Goal: Task Accomplishment & Management: Manage account settings

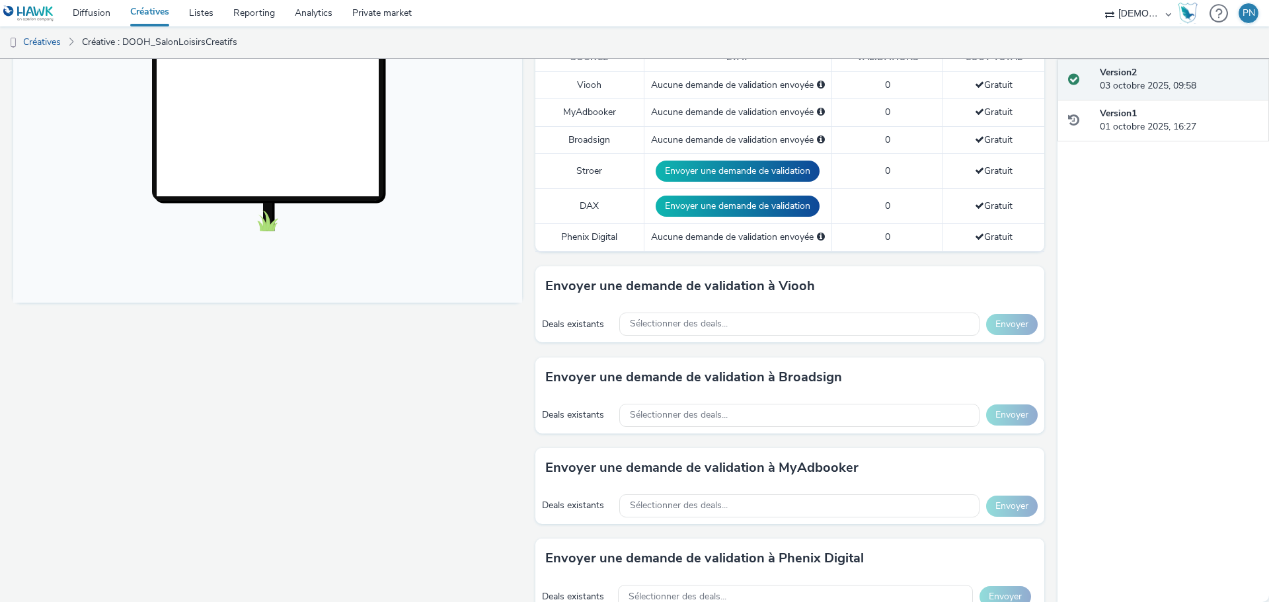
scroll to position [396, 0]
click at [697, 328] on span "Sélectionner des deals..." at bounding box center [679, 323] width 98 height 11
type input "c"
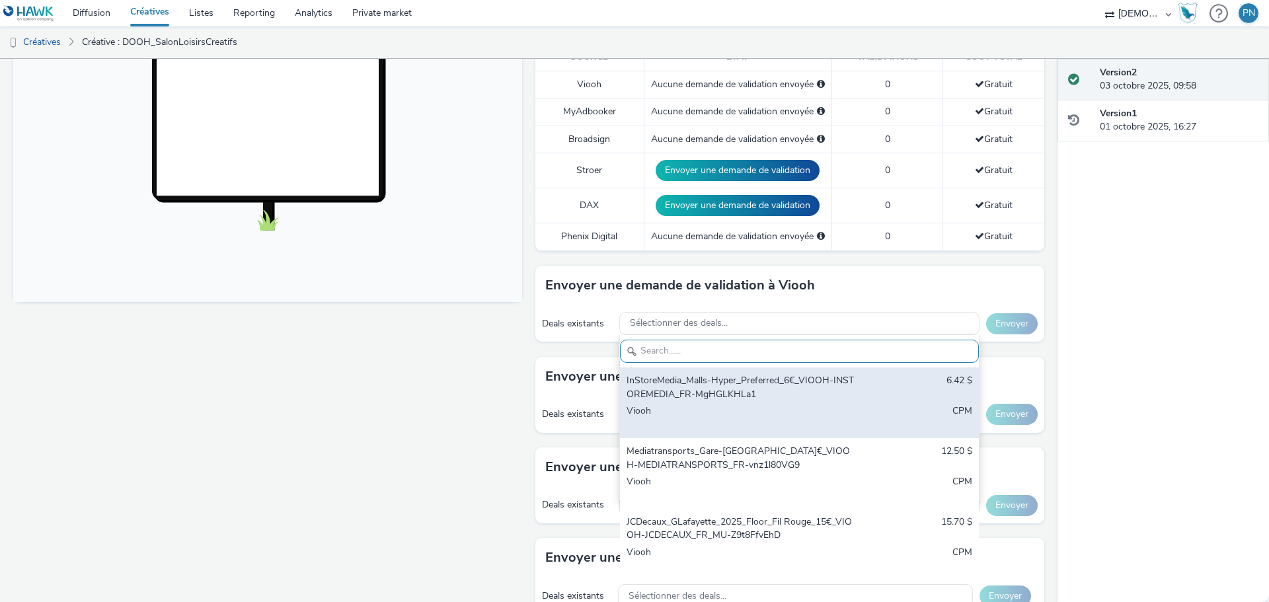
click at [686, 377] on div "InStoreMedia_Malls-Hyper_Preferred_6€_VIOOH-INSTOREMEDIA_FR-MgHGLKHLa1" at bounding box center [740, 387] width 228 height 27
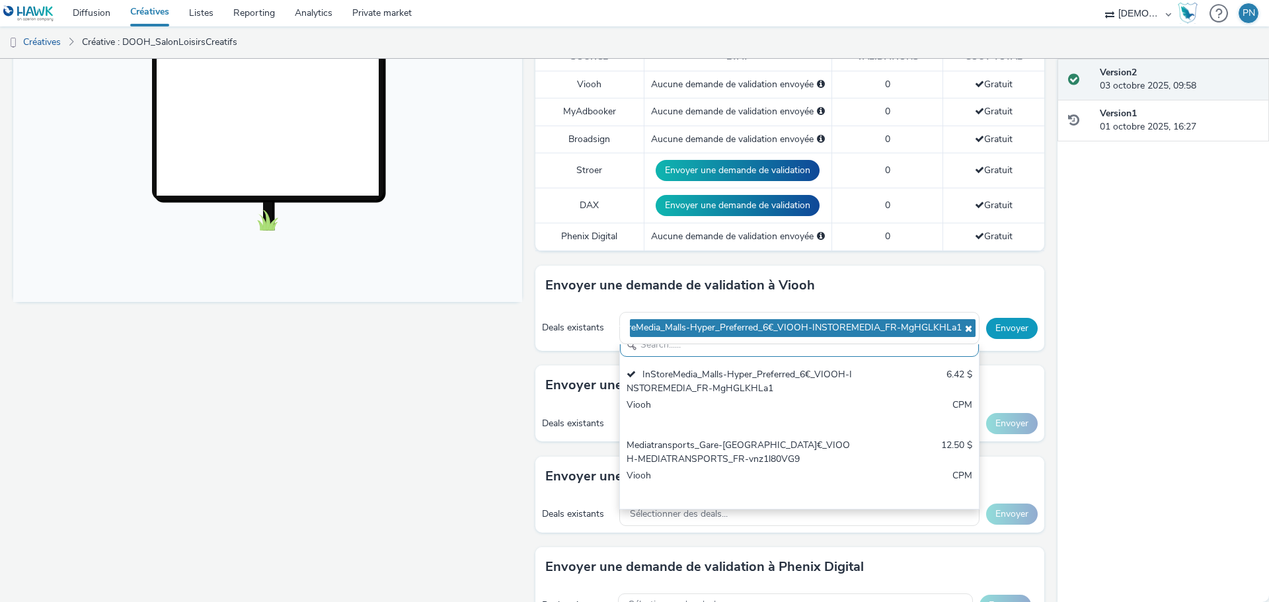
click at [1018, 332] on button "Envoyer" at bounding box center [1012, 328] width 52 height 21
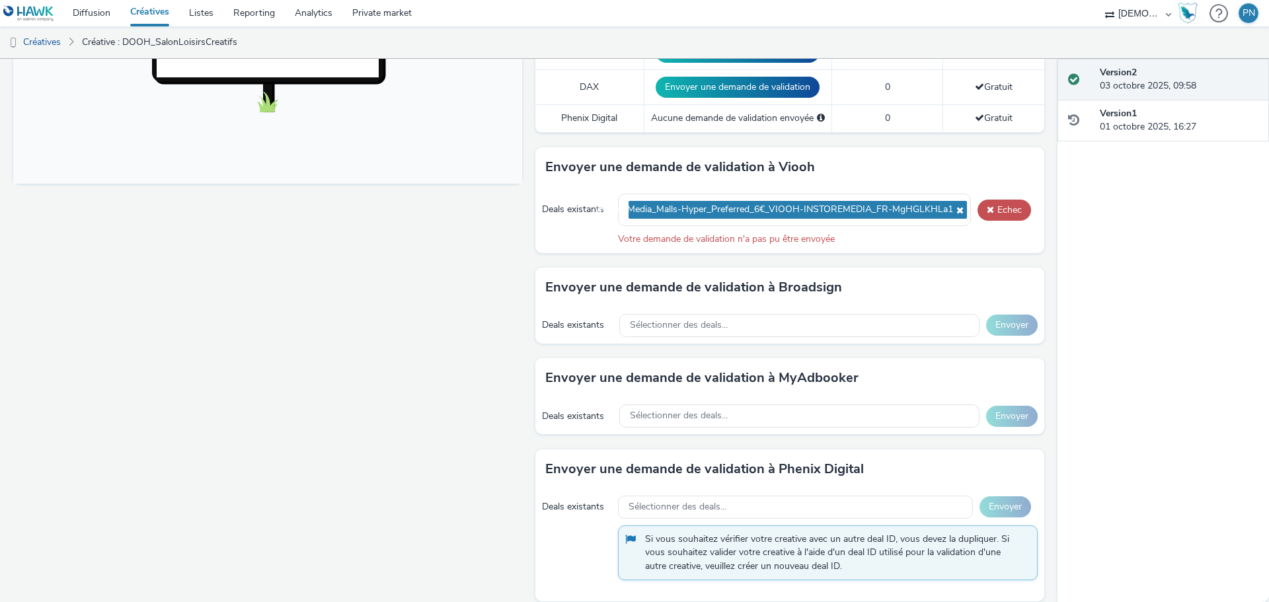
scroll to position [529, 0]
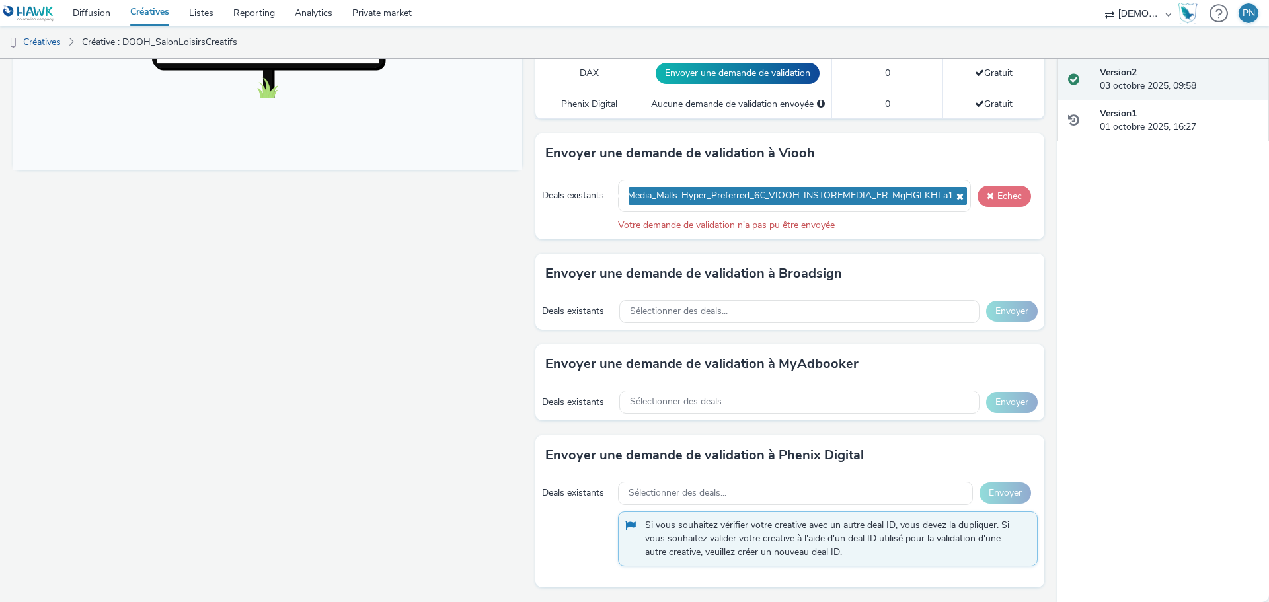
click at [1000, 196] on button "Echec" at bounding box center [1004, 196] width 54 height 21
click at [988, 192] on button "Echec" at bounding box center [1004, 196] width 54 height 21
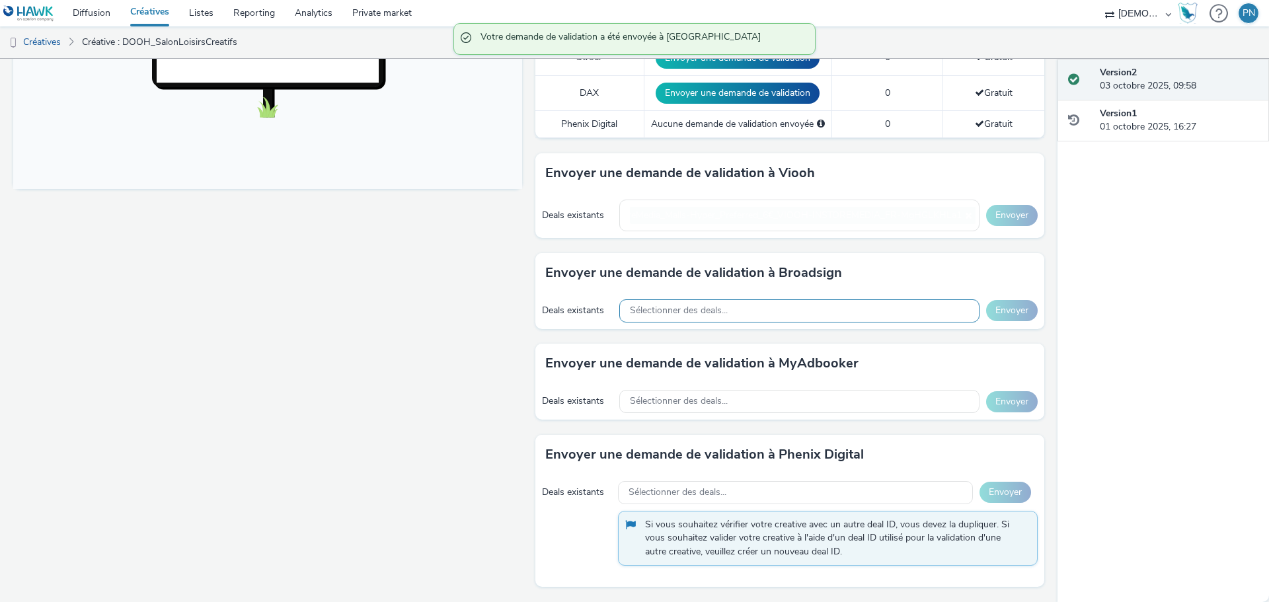
scroll to position [500, 0]
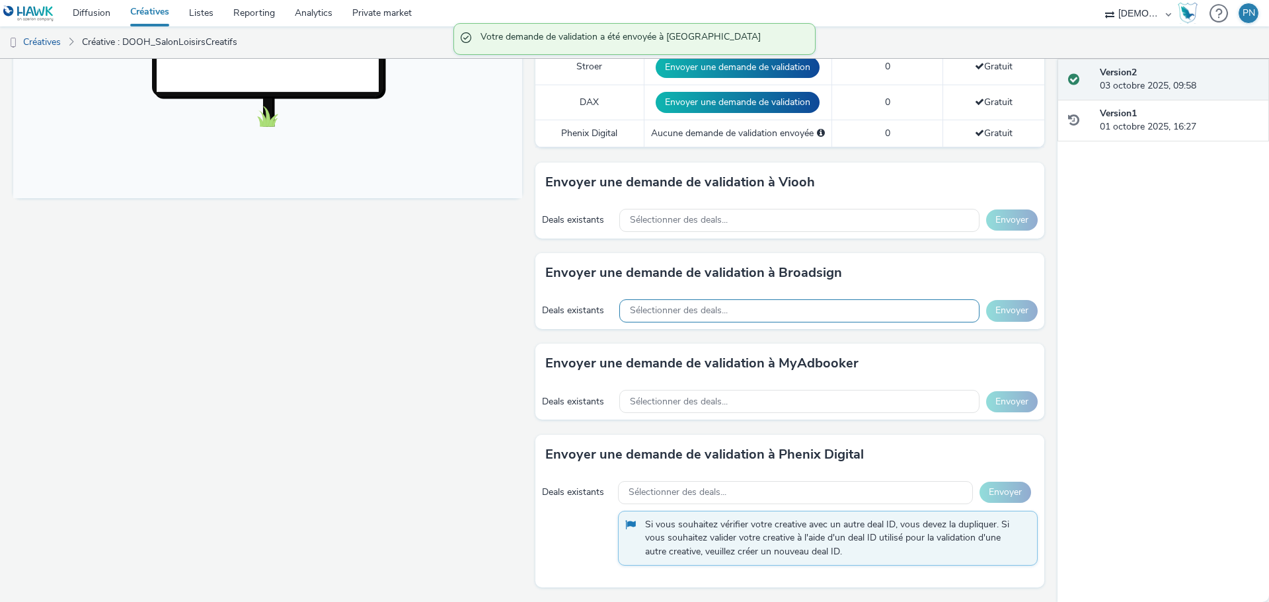
click at [714, 307] on span "Sélectionner des deals..." at bounding box center [679, 310] width 98 height 11
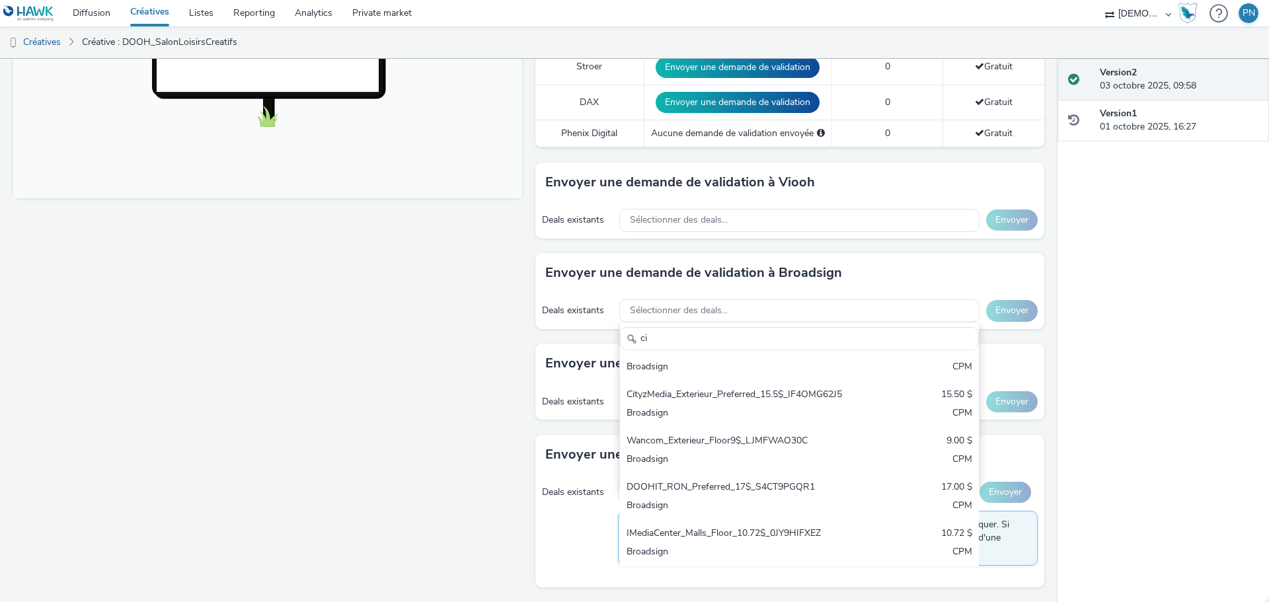
scroll to position [0, 0]
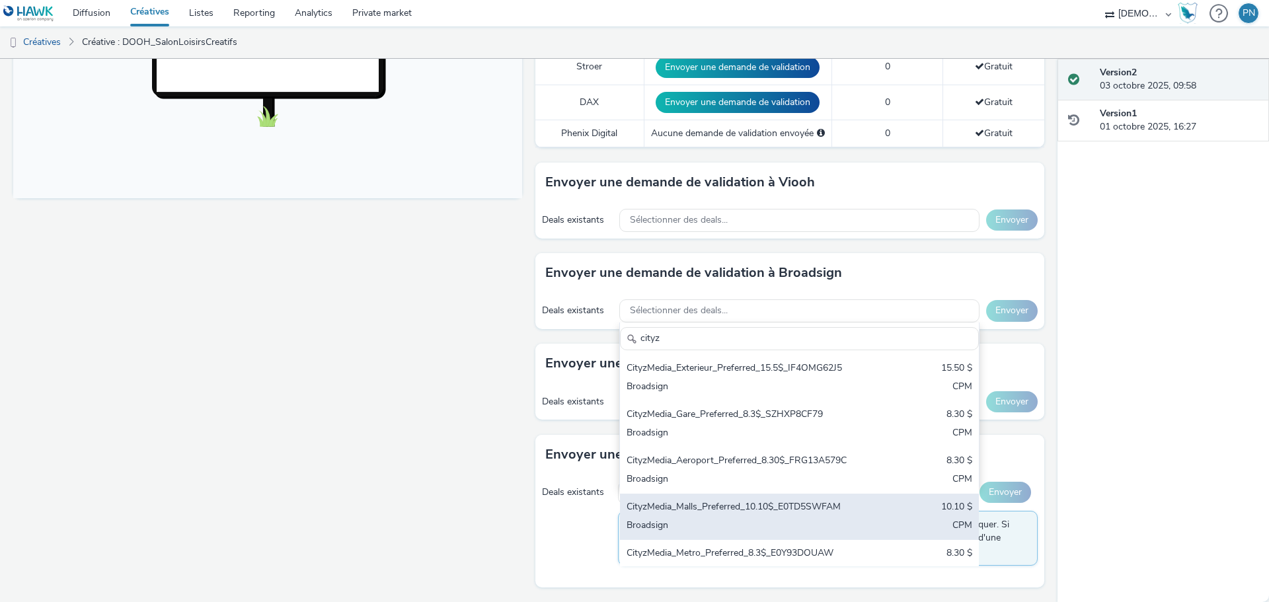
type input "cityz"
click at [691, 515] on div "CityzMedia_Malls_Preferred_10.10$_E0TD5SWFAM" at bounding box center [740, 507] width 228 height 15
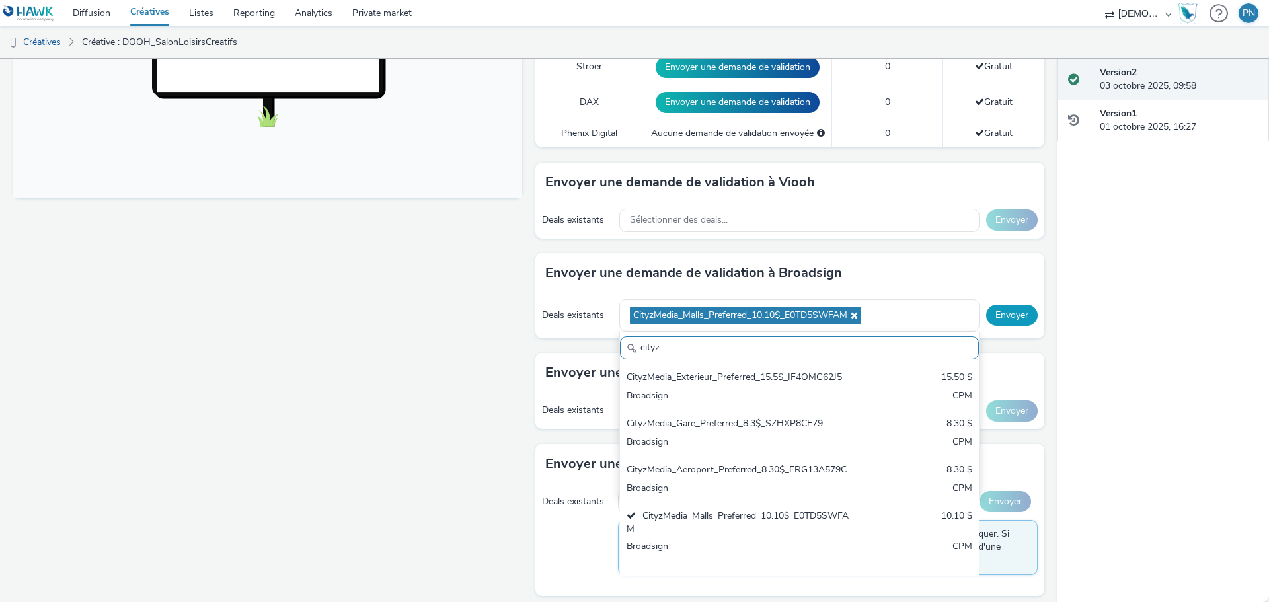
click at [1014, 307] on button "Envoyer" at bounding box center [1012, 315] width 52 height 21
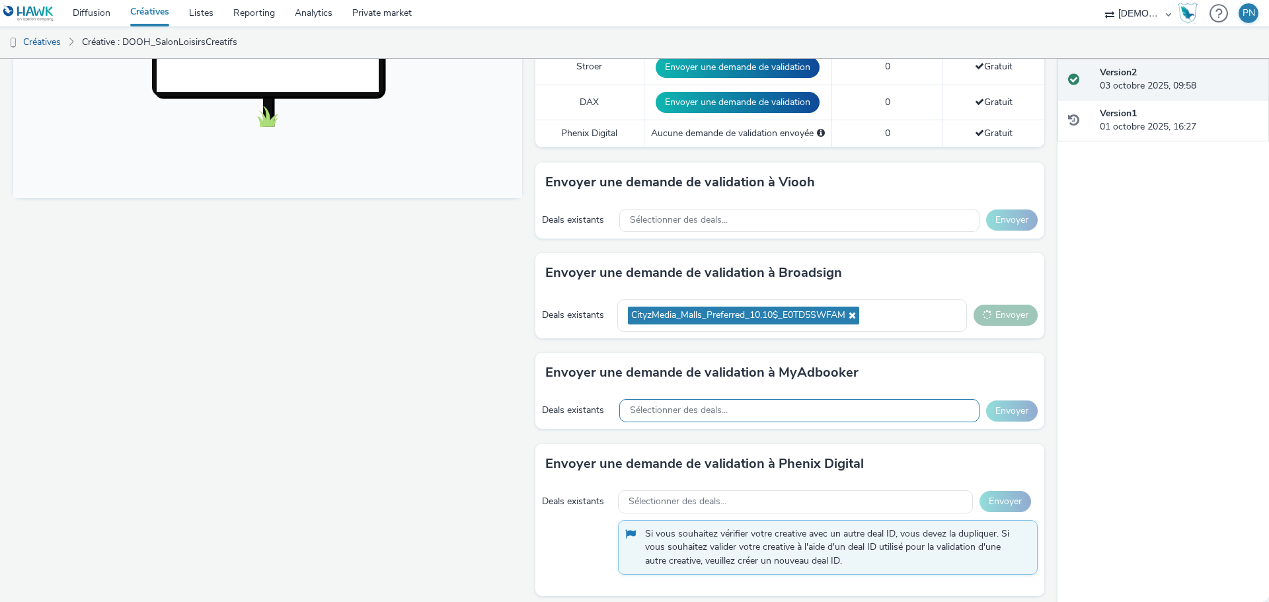
click at [823, 414] on div "Sélectionner des deals..." at bounding box center [799, 410] width 360 height 23
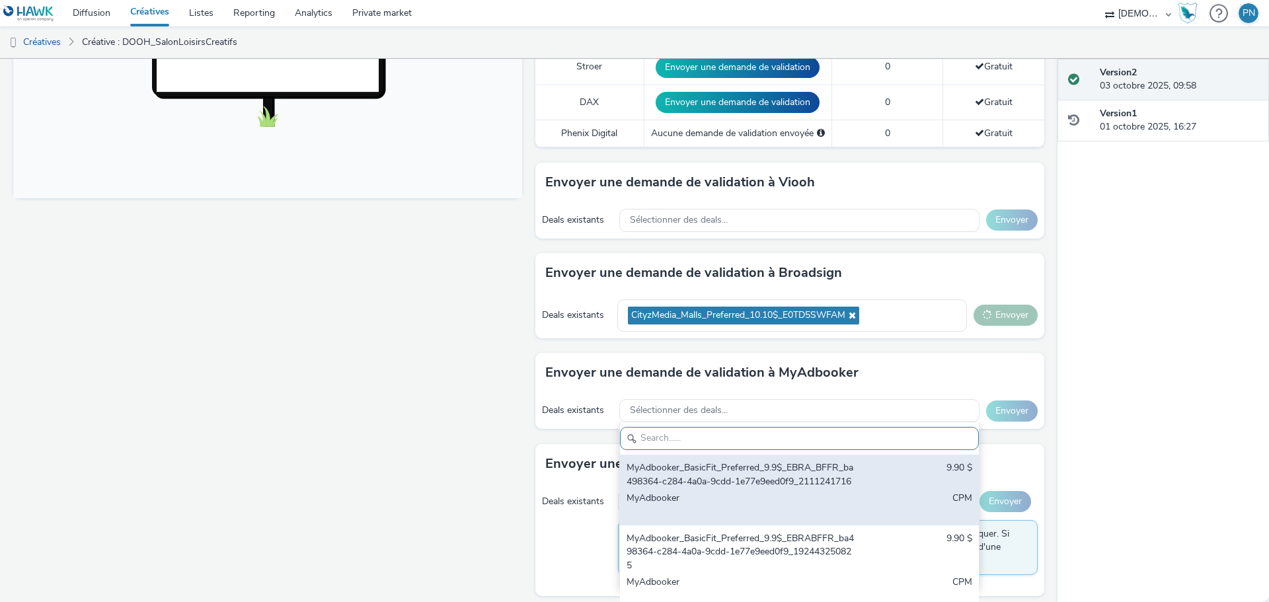
click at [789, 478] on div "MyAdbooker_BasicFit_Preferred_9.9$_EBRA_BFFR_ba498364-c284-4a0a-9cdd-1e77e9eed0…" at bounding box center [740, 474] width 228 height 27
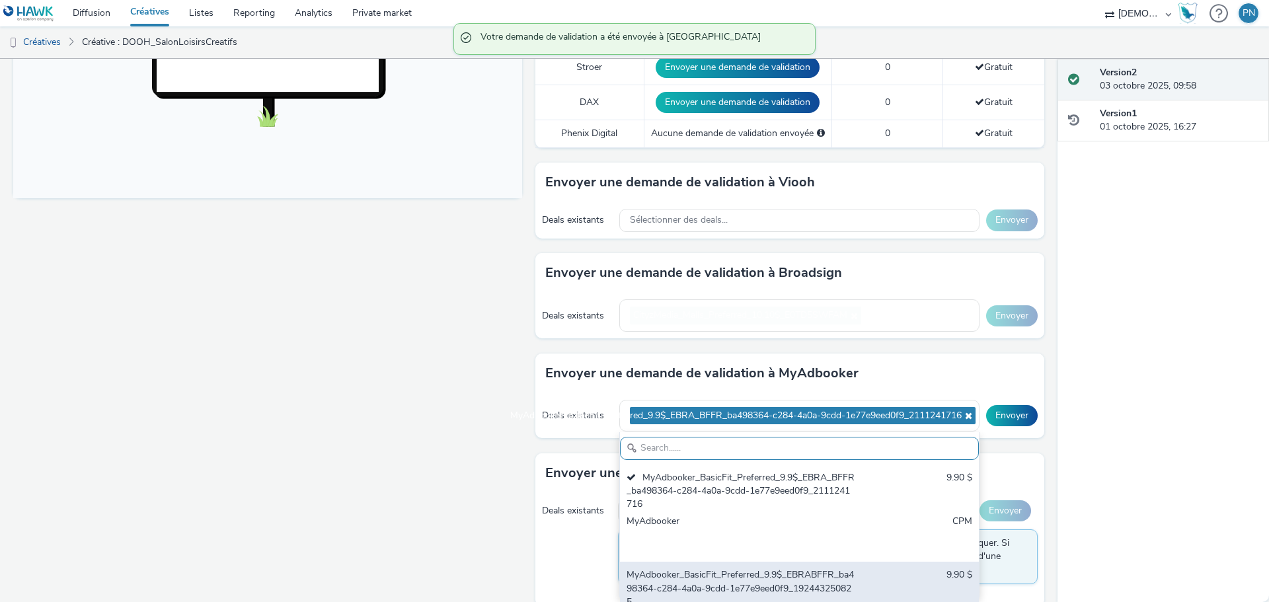
click at [675, 579] on div "MyAdbooker_BasicFit_Preferred_9.9$_EBRABFFR_ba498364-c284-4a0a-9cdd-1e77e9eed0f…" at bounding box center [740, 588] width 228 height 40
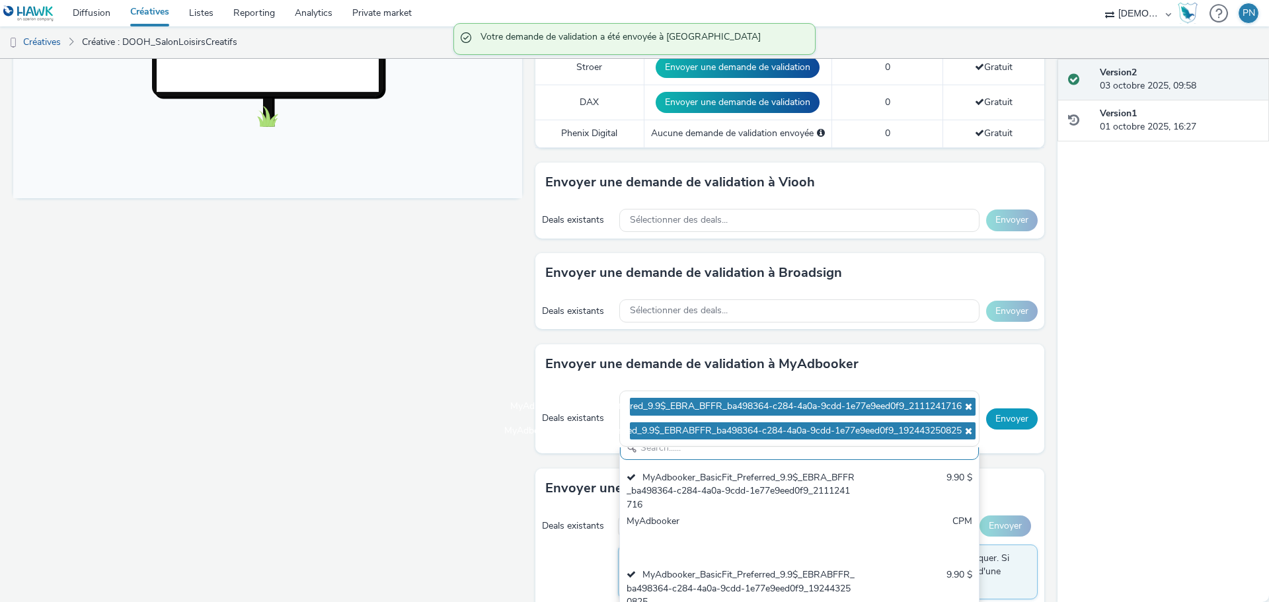
click at [990, 411] on button "Envoyer" at bounding box center [1012, 418] width 52 height 21
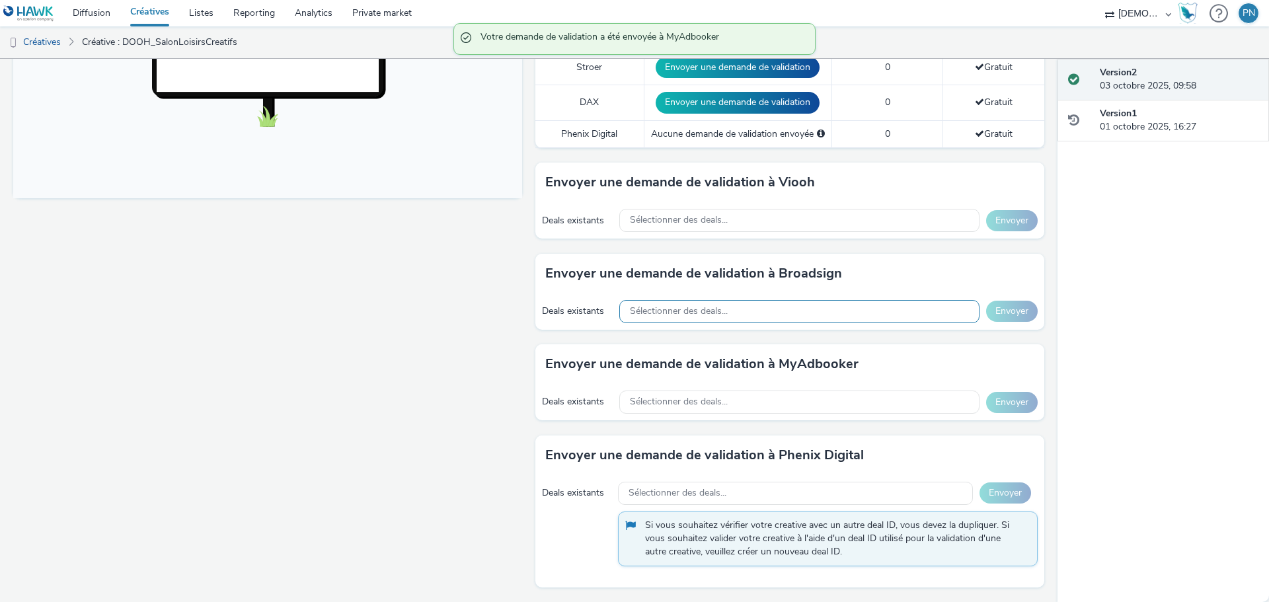
click at [726, 307] on div "Sélectionner des deals..." at bounding box center [799, 311] width 360 height 23
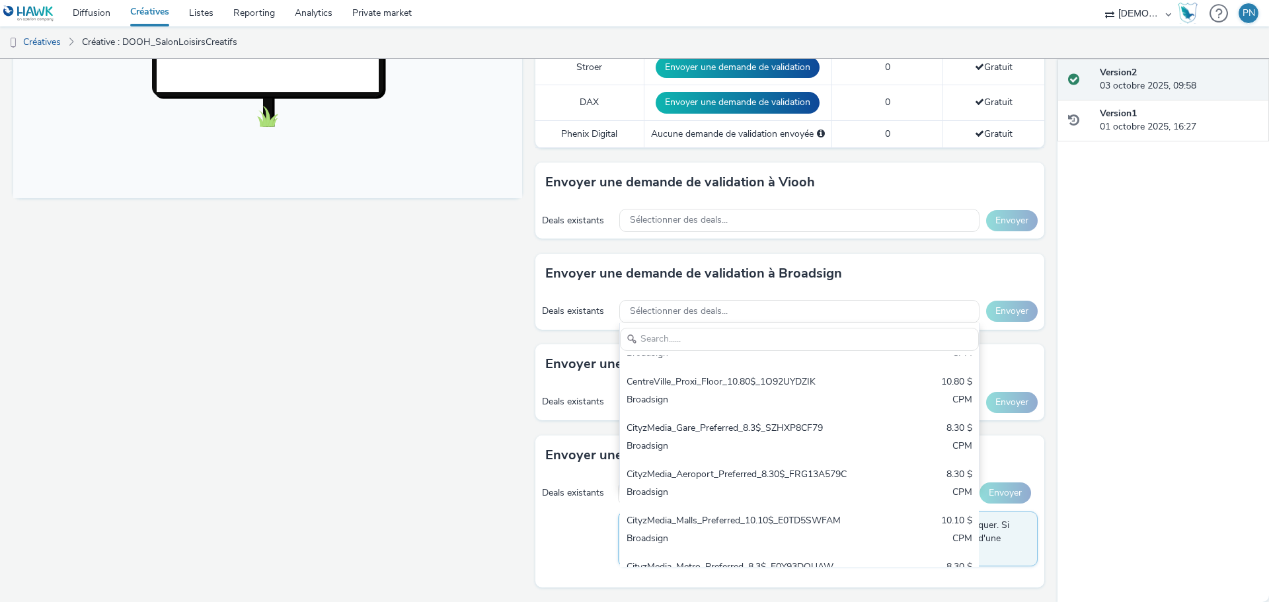
scroll to position [198, 0]
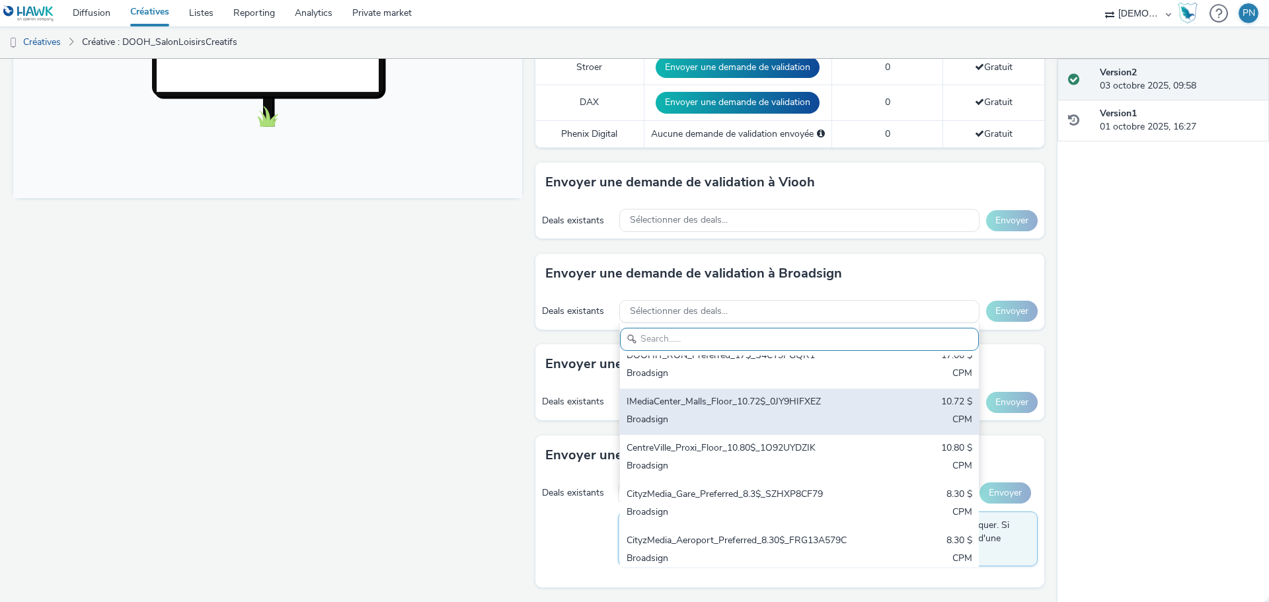
click at [653, 414] on div "Broadsign" at bounding box center [740, 420] width 228 height 15
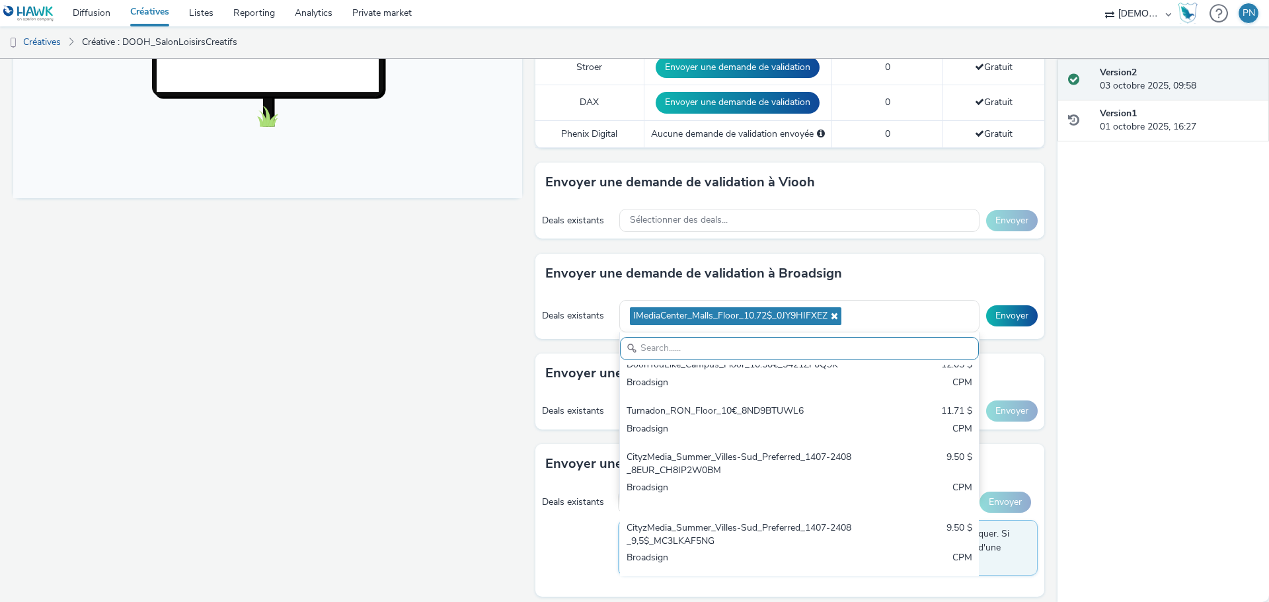
scroll to position [694, 0]
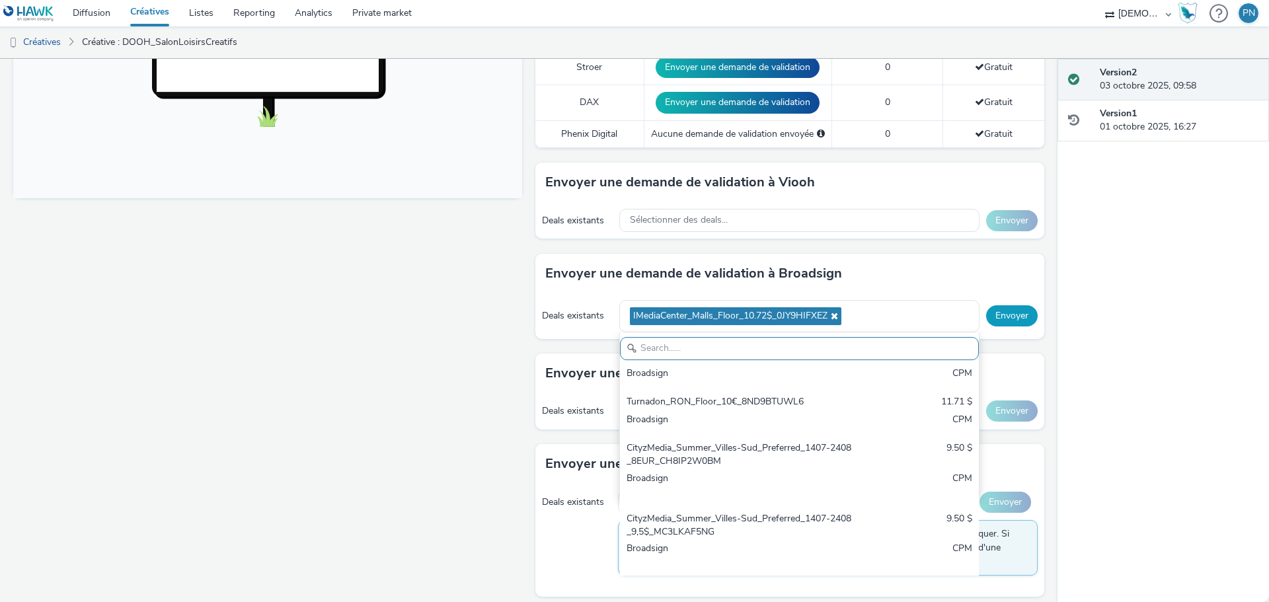
click at [1014, 321] on button "Envoyer" at bounding box center [1012, 315] width 52 height 21
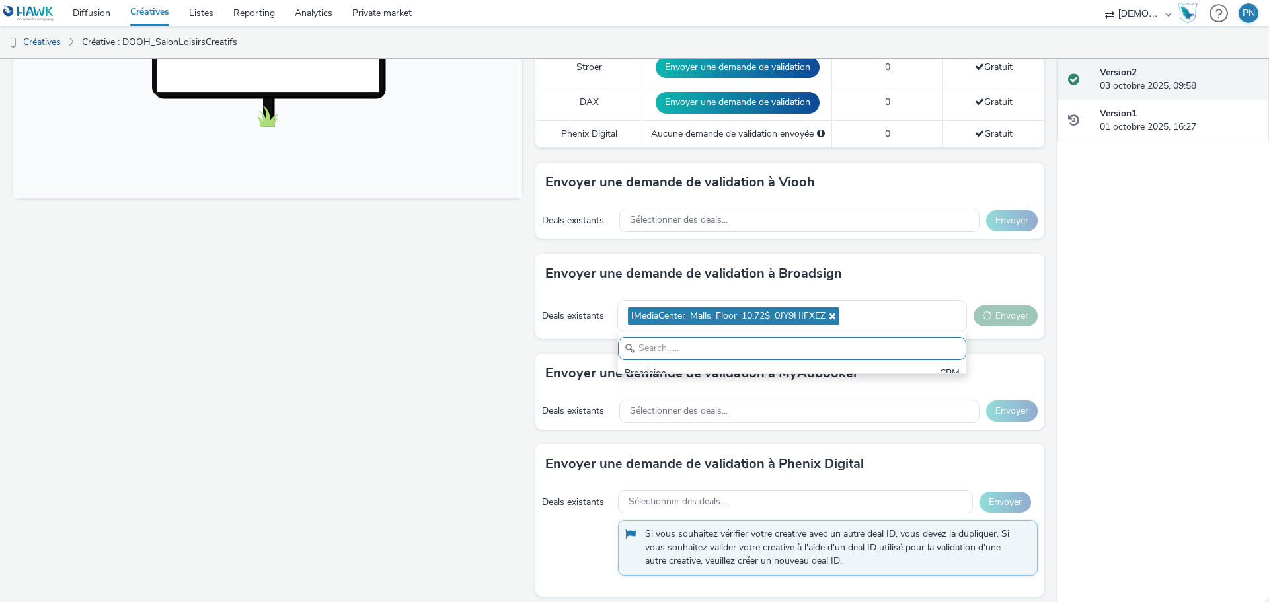
scroll to position [779, 0]
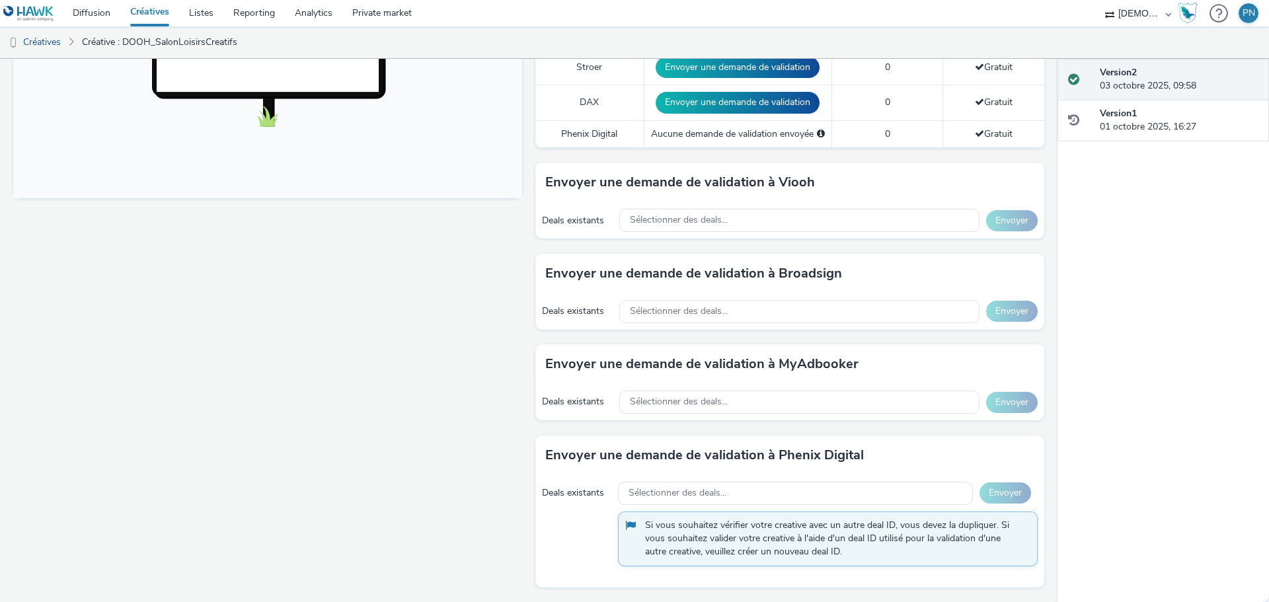
click at [400, 339] on div "Fullscreen" at bounding box center [270, 129] width 515 height 946
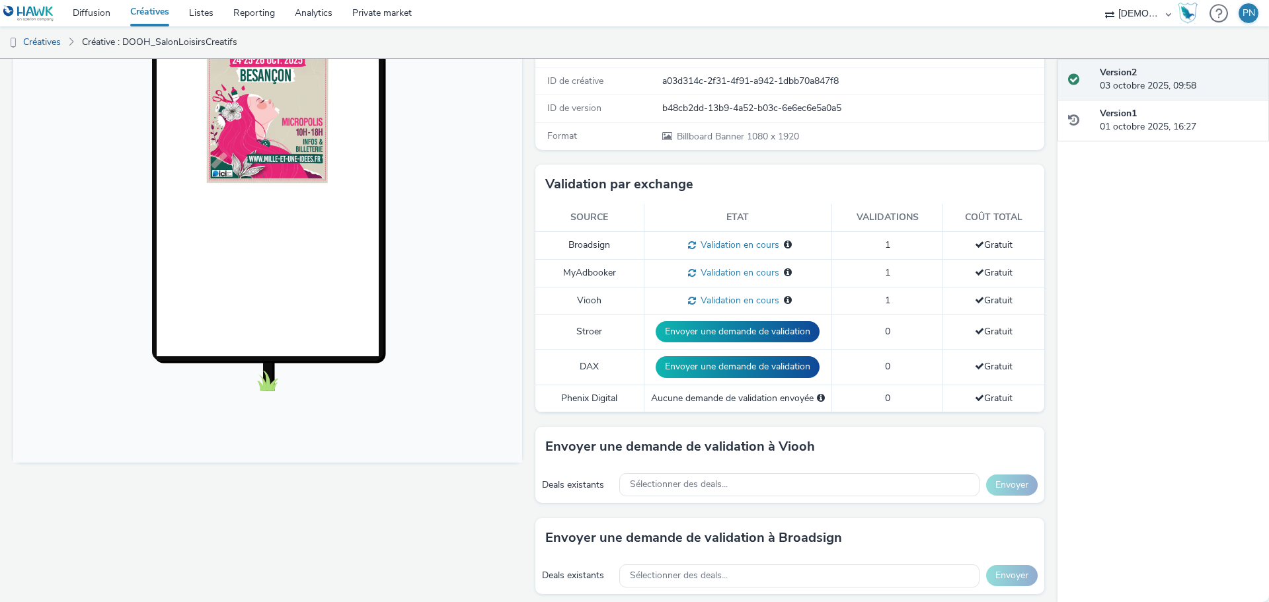
scroll to position [0, 0]
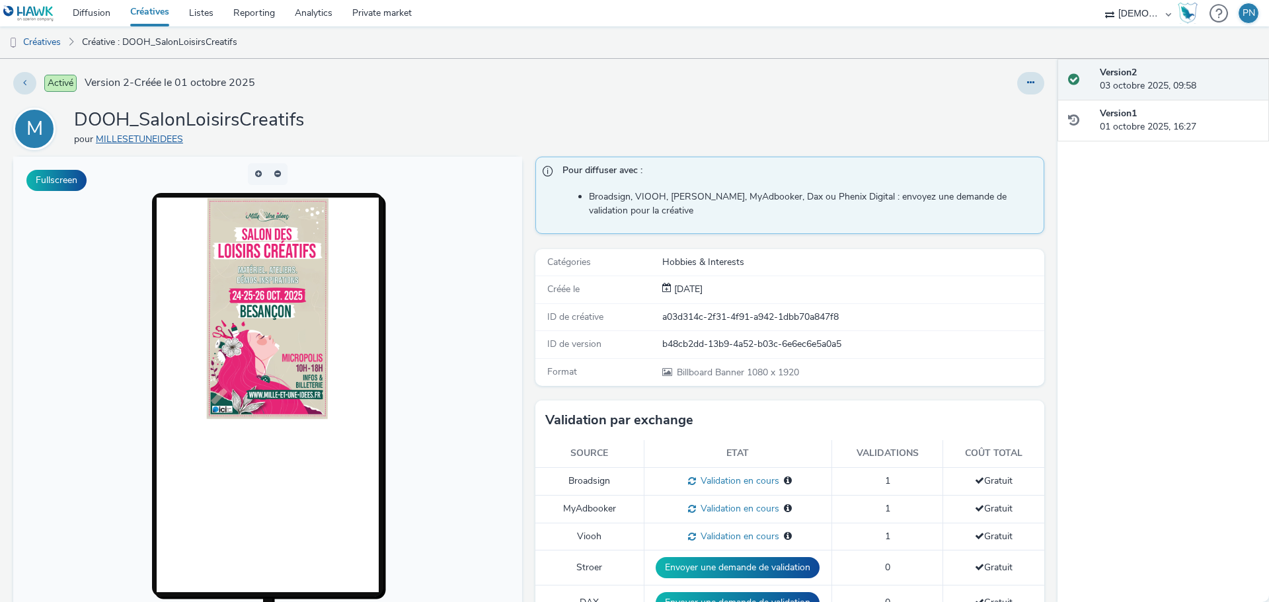
click at [114, 135] on link "MILLESETUNEIDEES" at bounding box center [142, 139] width 92 height 13
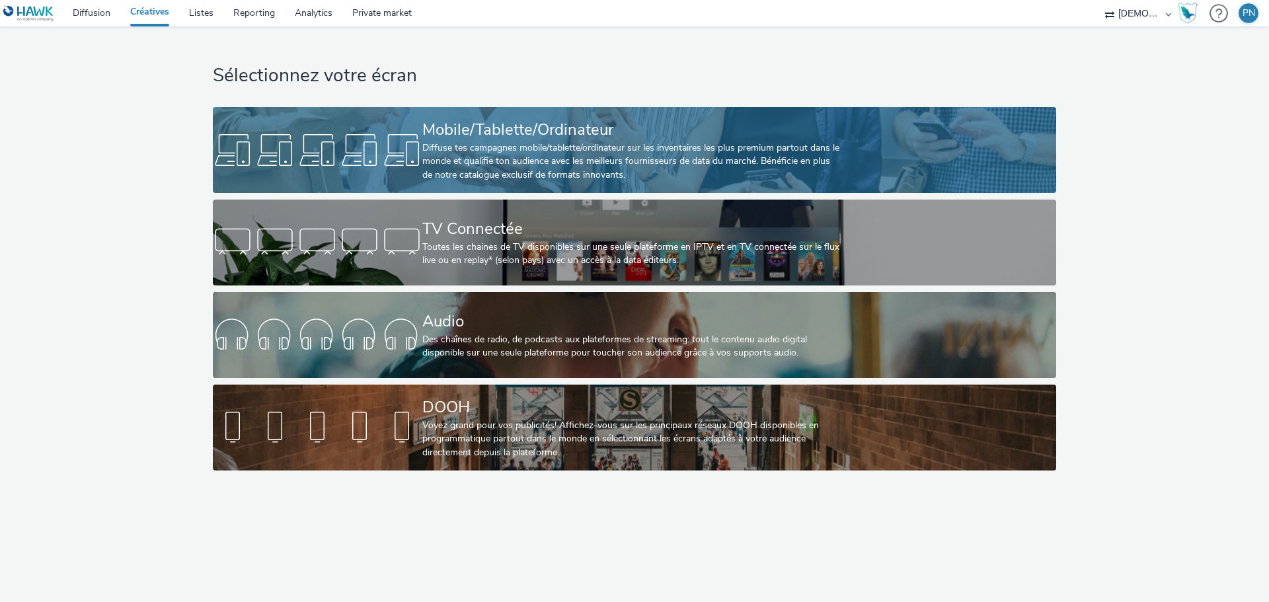
click at [498, 133] on div "Mobile/Tablette/Ordinateur" at bounding box center [631, 129] width 419 height 23
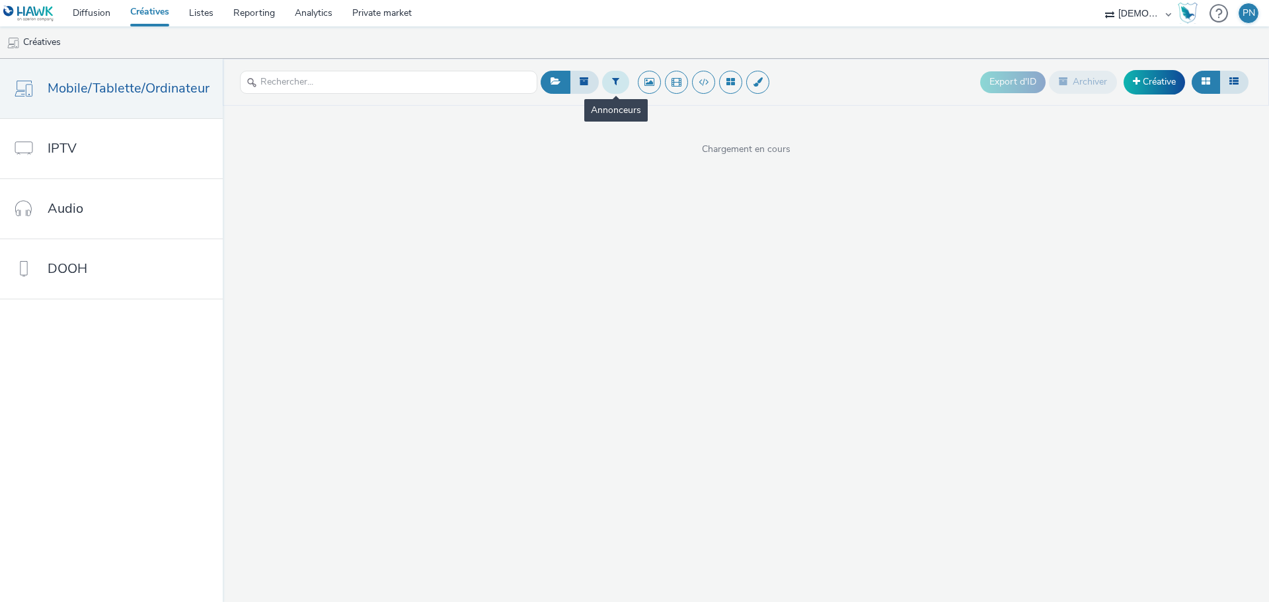
click at [619, 79] on button at bounding box center [615, 82] width 27 height 22
click at [623, 100] on header "Sélectionner un annonceur... Export d'ID Archiver Créative" at bounding box center [746, 82] width 1046 height 47
click at [636, 93] on div "Sélectionner un annonceur..." at bounding box center [695, 82] width 132 height 21
click at [499, 87] on input "text" at bounding box center [388, 82] width 297 height 23
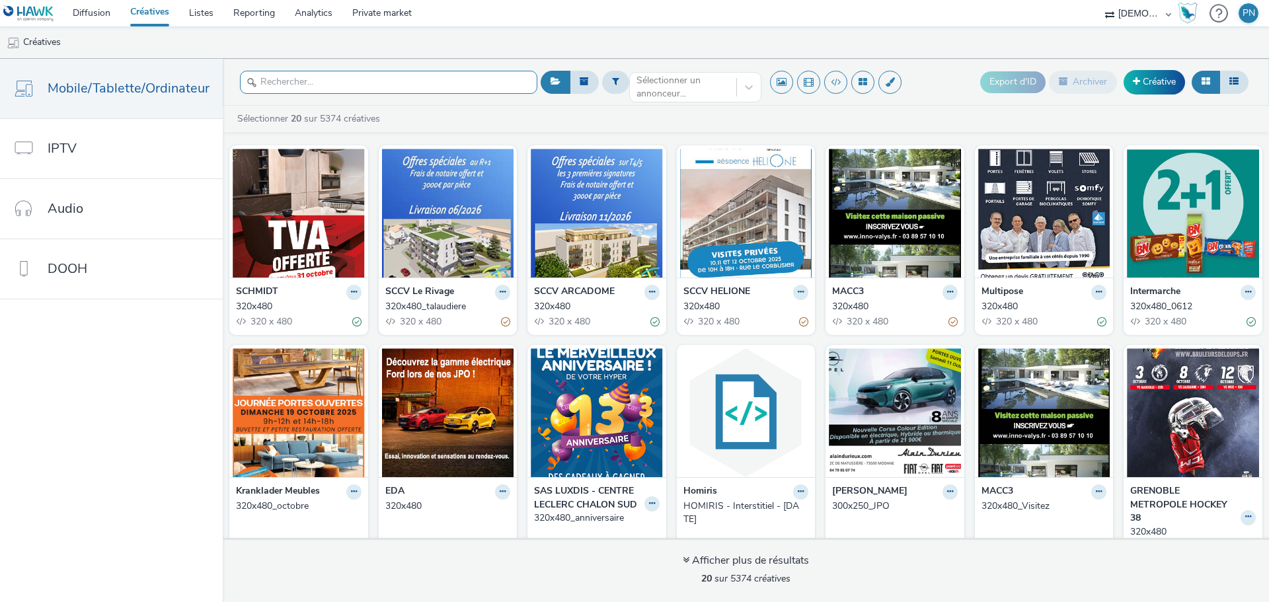
click at [488, 90] on input "text" at bounding box center [388, 82] width 297 height 23
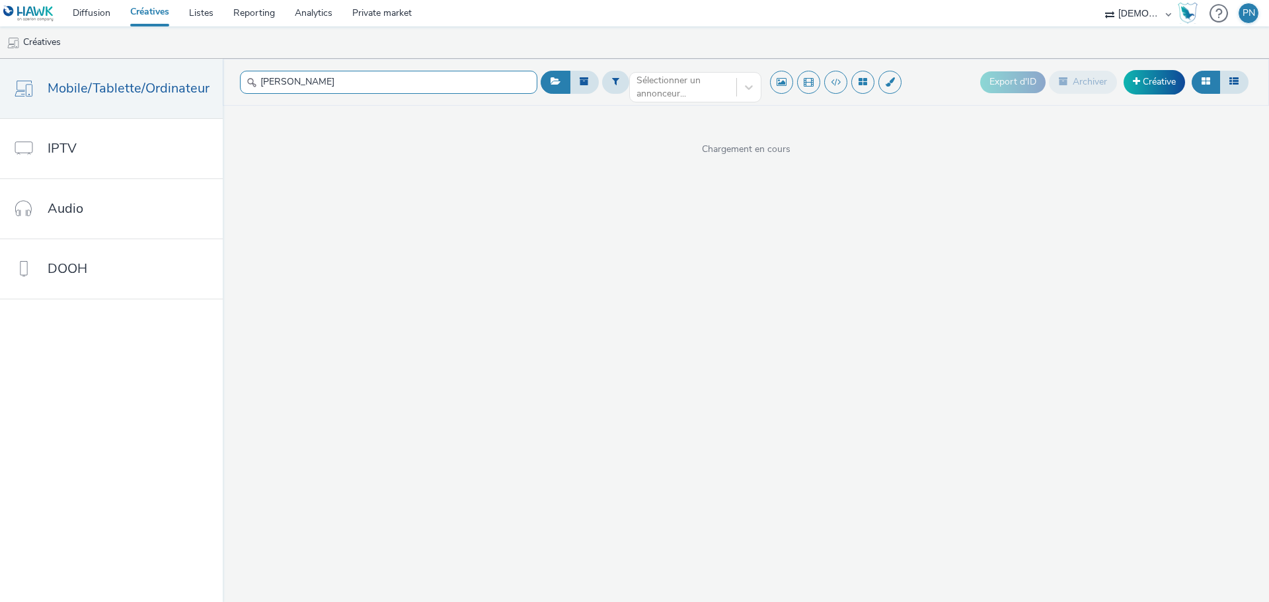
type input "[PERSON_NAME]"
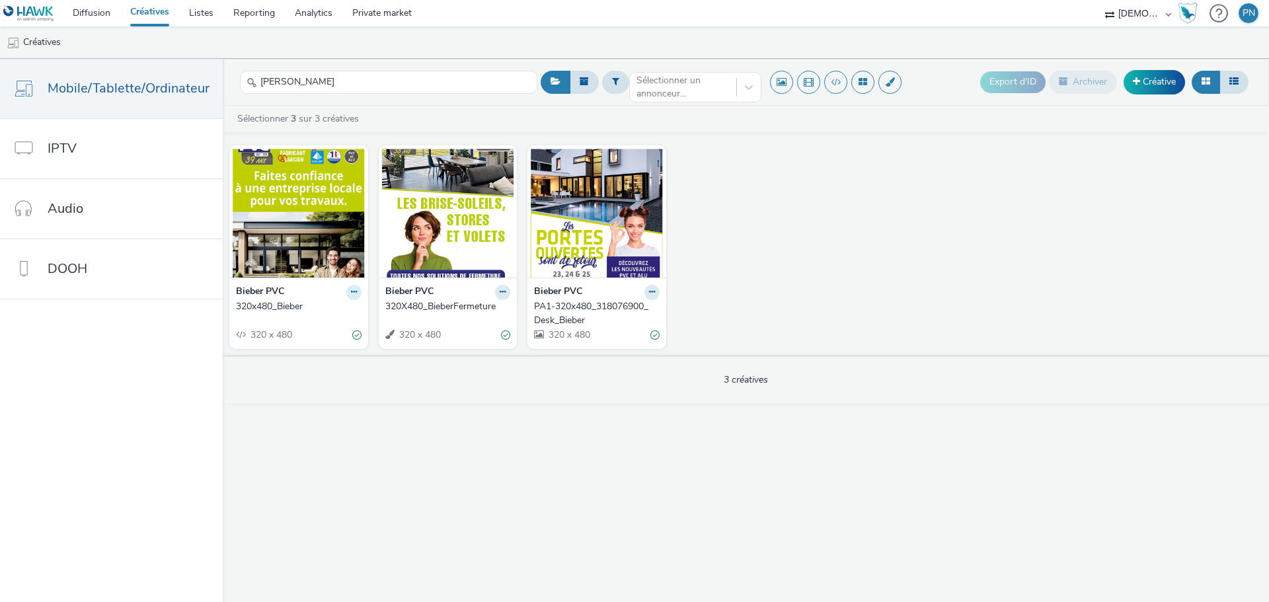
click at [351, 293] on icon at bounding box center [354, 292] width 6 height 8
click at [302, 334] on link "Dupliquer" at bounding box center [311, 341] width 99 height 26
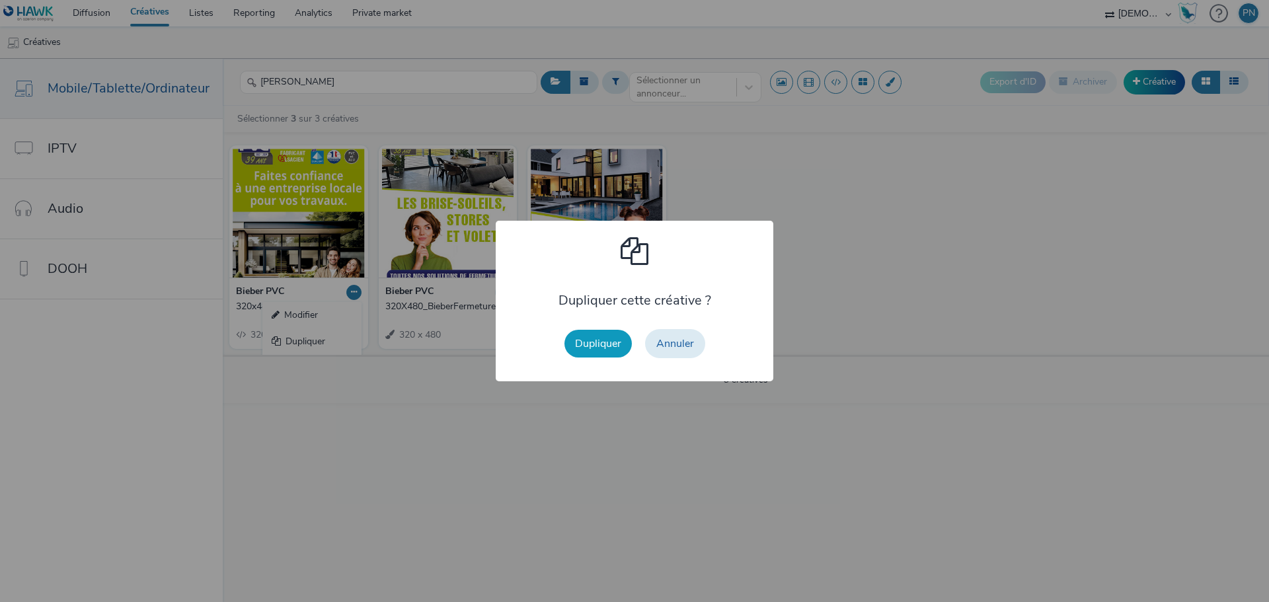
click at [598, 356] on button "Dupliquer" at bounding box center [597, 344] width 67 height 28
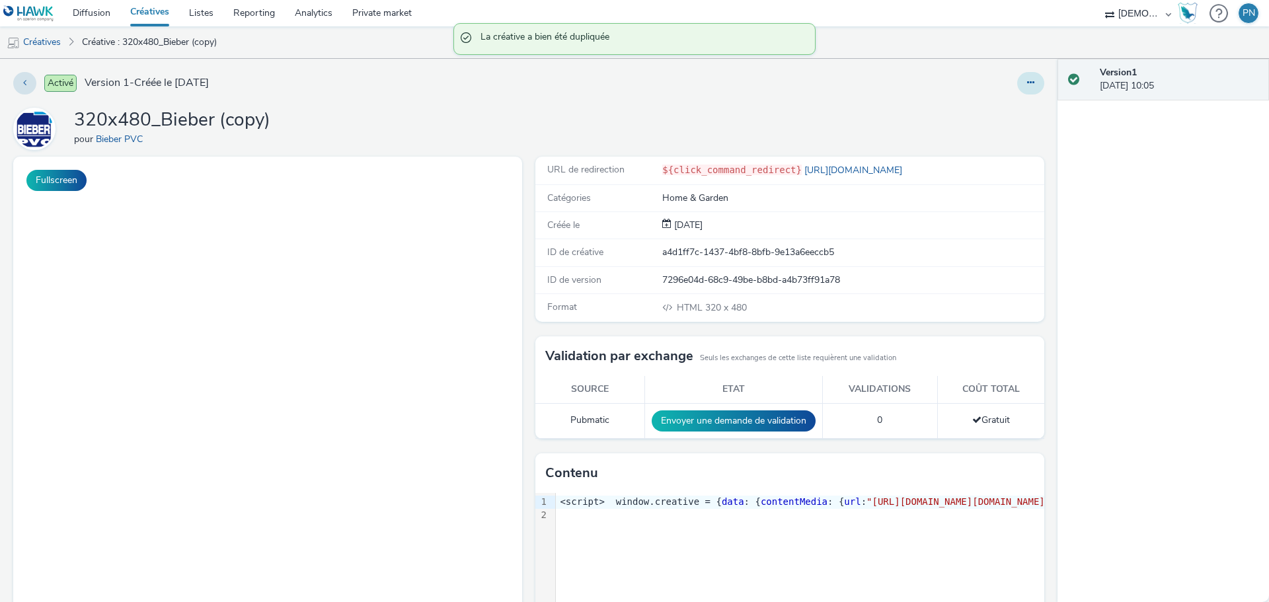
click at [1027, 88] on button at bounding box center [1030, 83] width 27 height 22
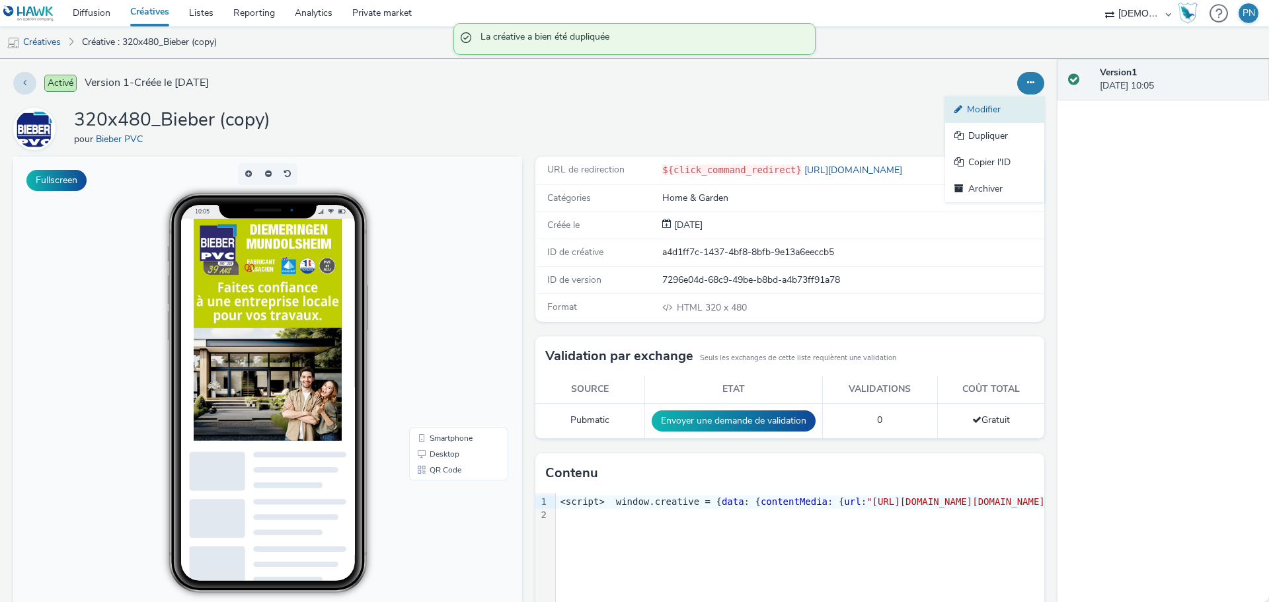
click at [1001, 112] on link "Modifier" at bounding box center [994, 109] width 99 height 26
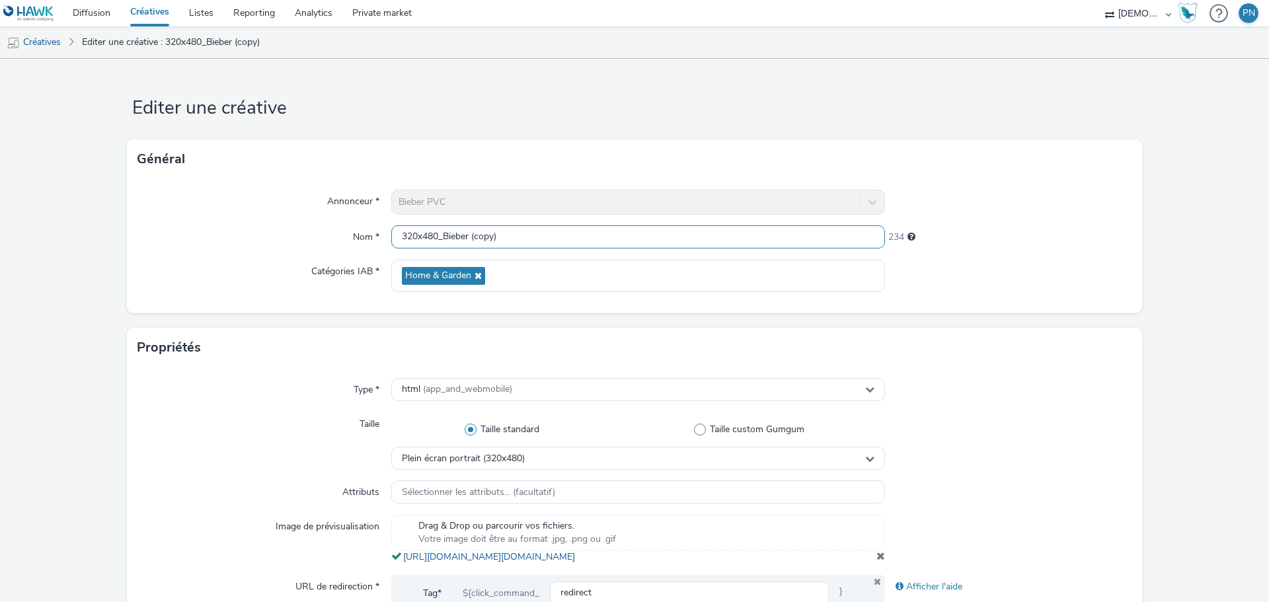
drag, startPoint x: 440, startPoint y: 237, endPoint x: 636, endPoint y: 237, distance: 195.6
click at [636, 237] on input "320x480_Bieber (copy)" at bounding box center [638, 236] width 494 height 23
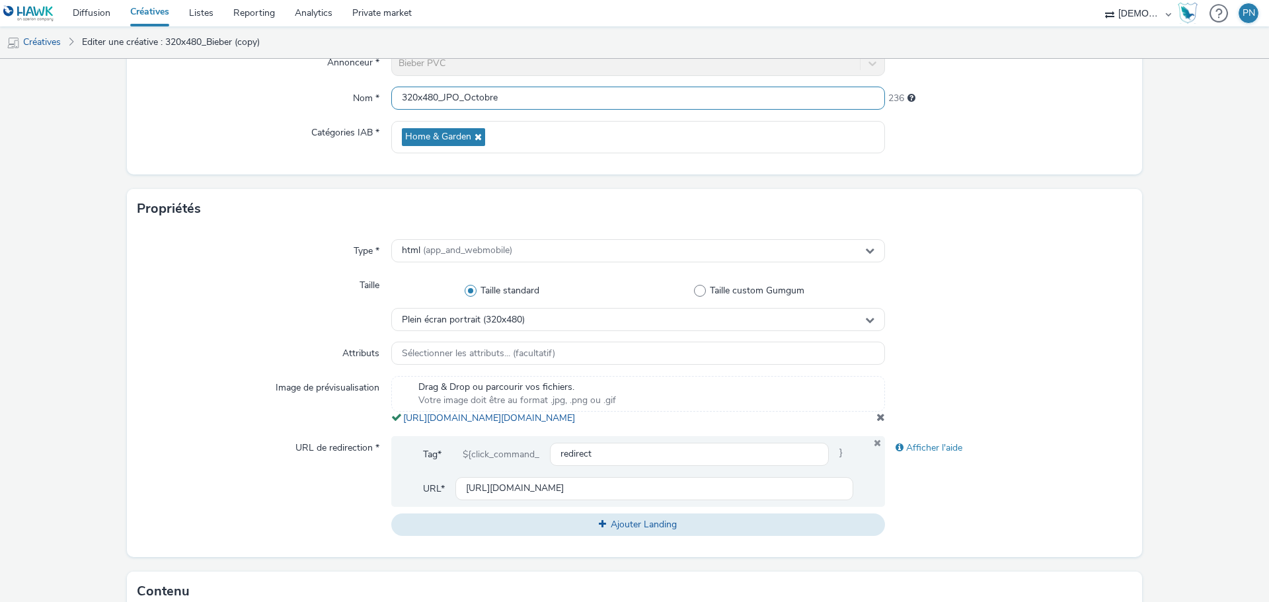
scroll to position [264, 0]
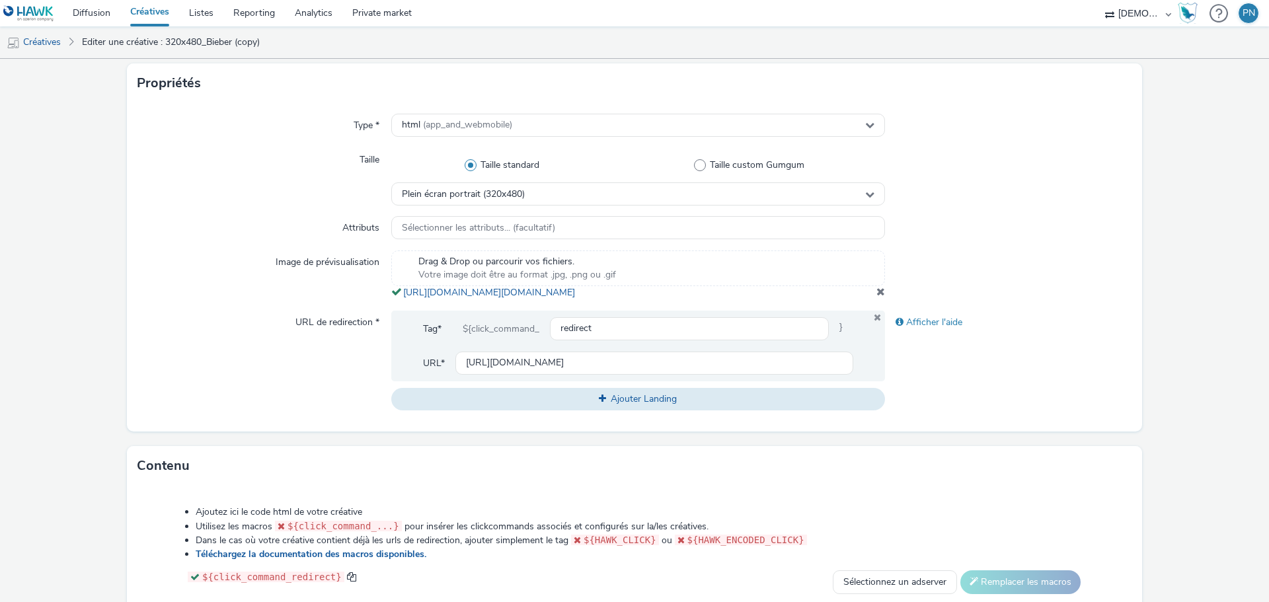
type input "320x480_JPO_Octobre"
click at [876, 297] on span at bounding box center [880, 291] width 9 height 11
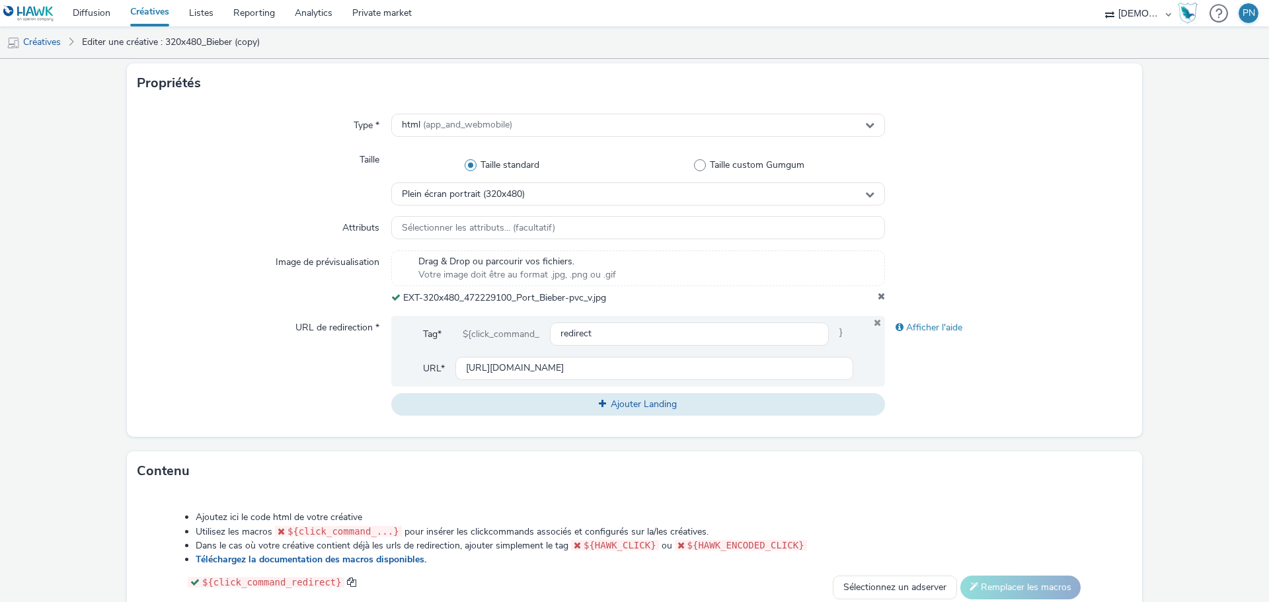
drag, startPoint x: 1123, startPoint y: 330, endPoint x: 829, endPoint y: 346, distance: 295.1
click at [1123, 330] on div "Type * html (app_and_webmobile) Taille Taille standard Taille custom Gumgum Ple…" at bounding box center [634, 270] width 1015 height 334
click at [653, 353] on div "Tag* ${click_command_ redirect }" at bounding box center [638, 339] width 430 height 34
click at [640, 371] on input "[URL][DOMAIN_NAME]" at bounding box center [654, 368] width 398 height 23
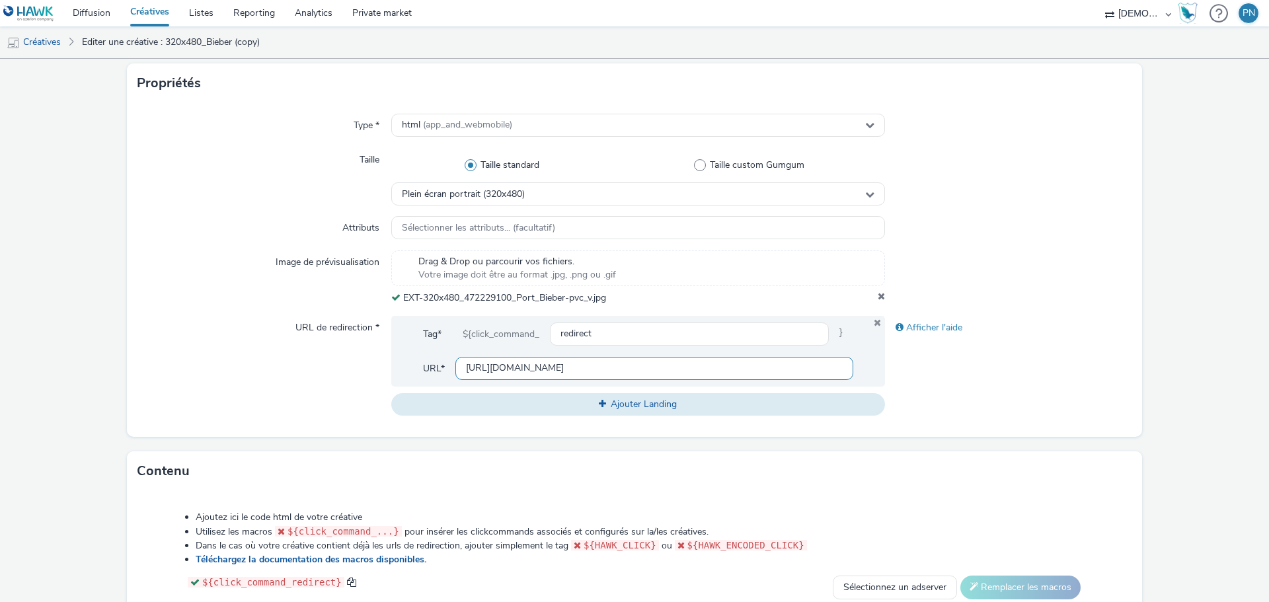
click at [640, 371] on input "[URL][DOMAIN_NAME]" at bounding box center [654, 368] width 398 height 23
paste input "472229100&utm_medium=EXT_320_480&isBco=false"
type input "[URL][DOMAIN_NAME]"
click at [978, 395] on div "Afficher l'aide" at bounding box center [1008, 366] width 247 height 100
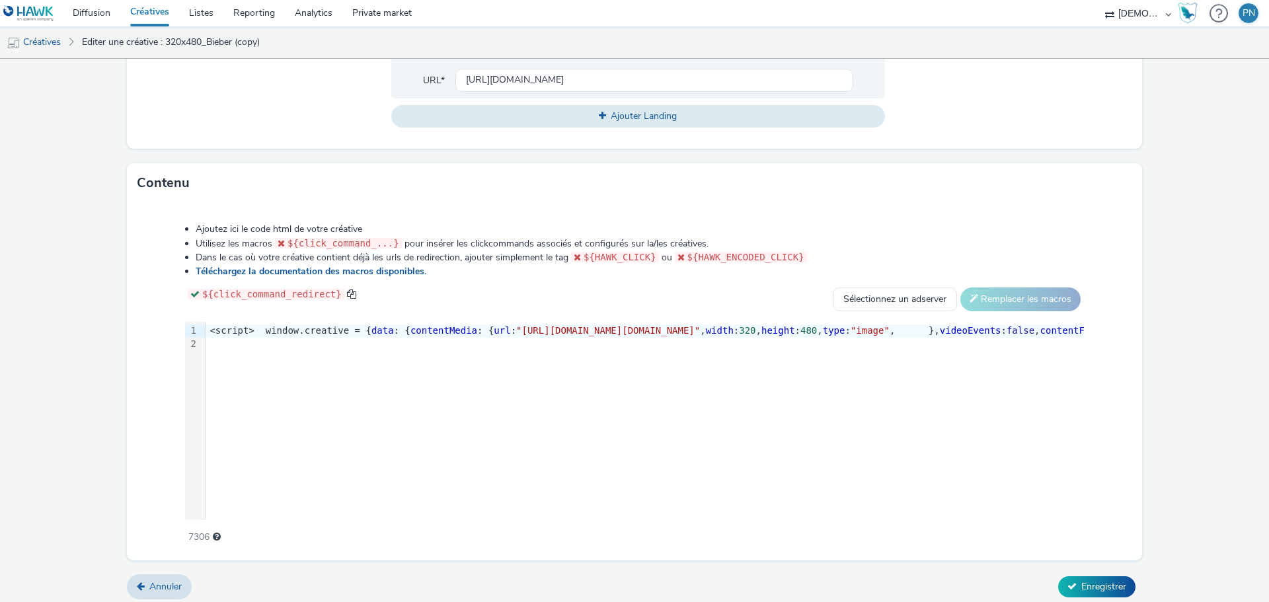
scroll to position [558, 0]
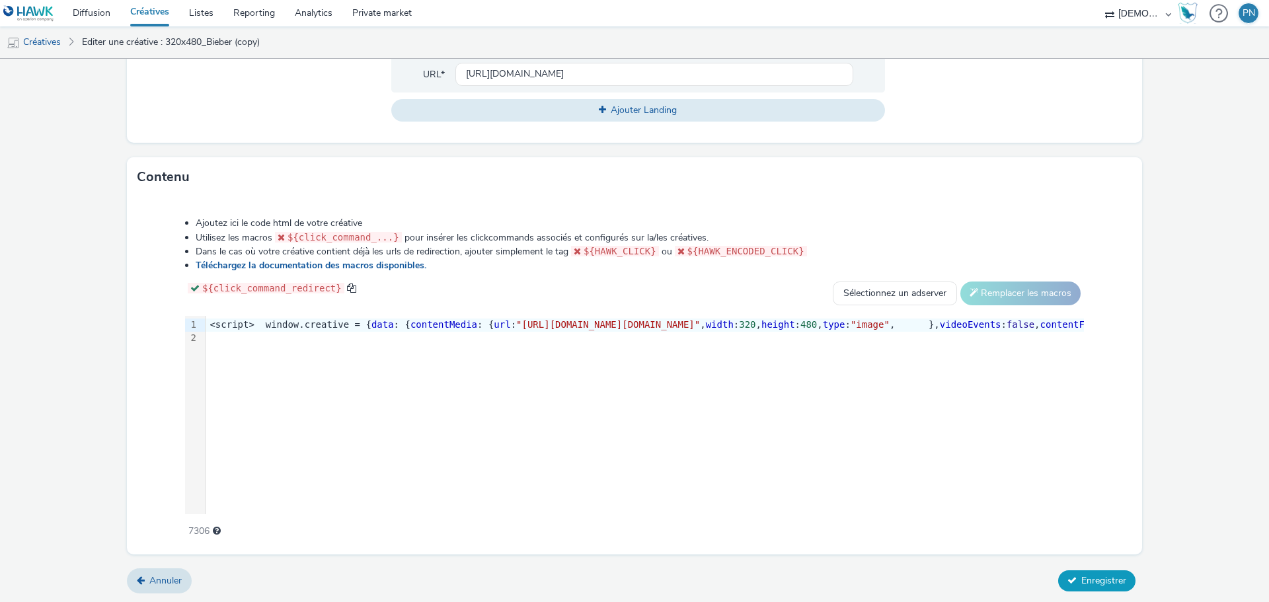
click at [1064, 572] on button "Enregistrer" at bounding box center [1096, 580] width 77 height 21
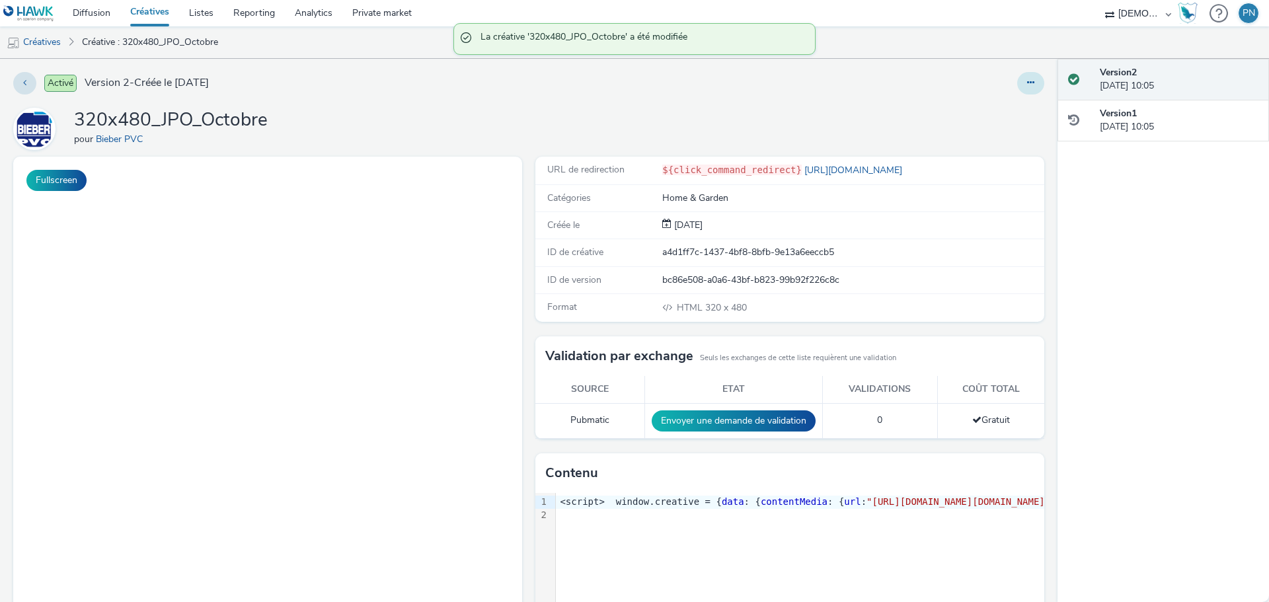
click at [1021, 88] on button at bounding box center [1030, 83] width 27 height 22
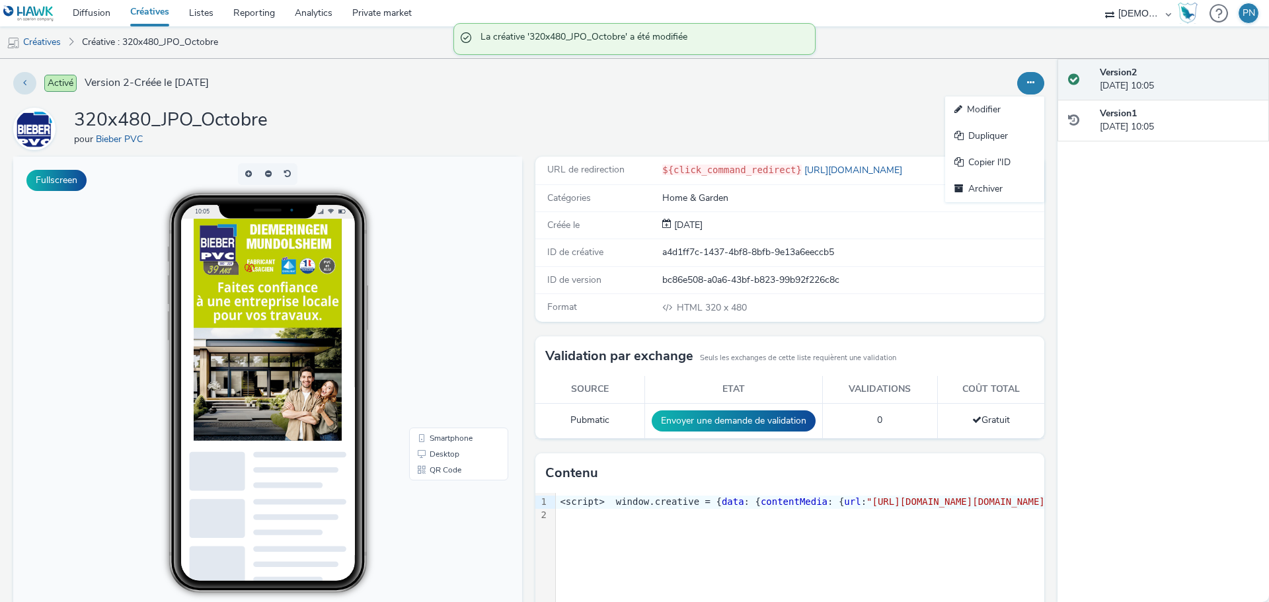
click at [1006, 108] on link "Modifier" at bounding box center [994, 109] width 99 height 26
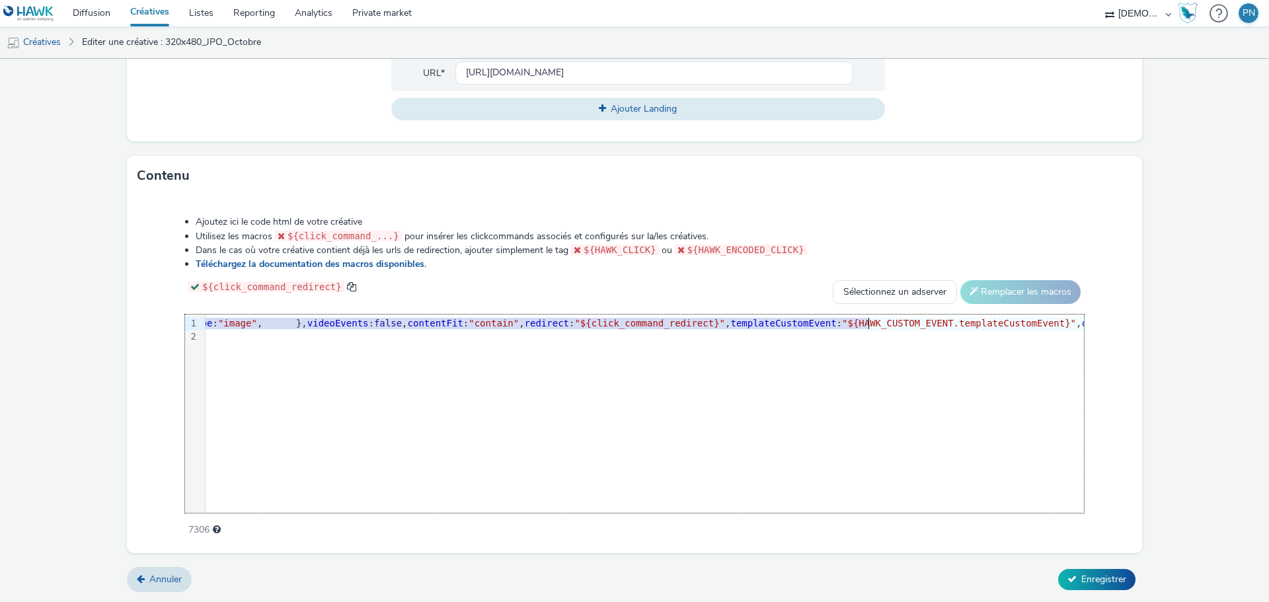
scroll to position [0, 643]
drag, startPoint x: 631, startPoint y: 324, endPoint x: 797, endPoint y: 326, distance: 165.8
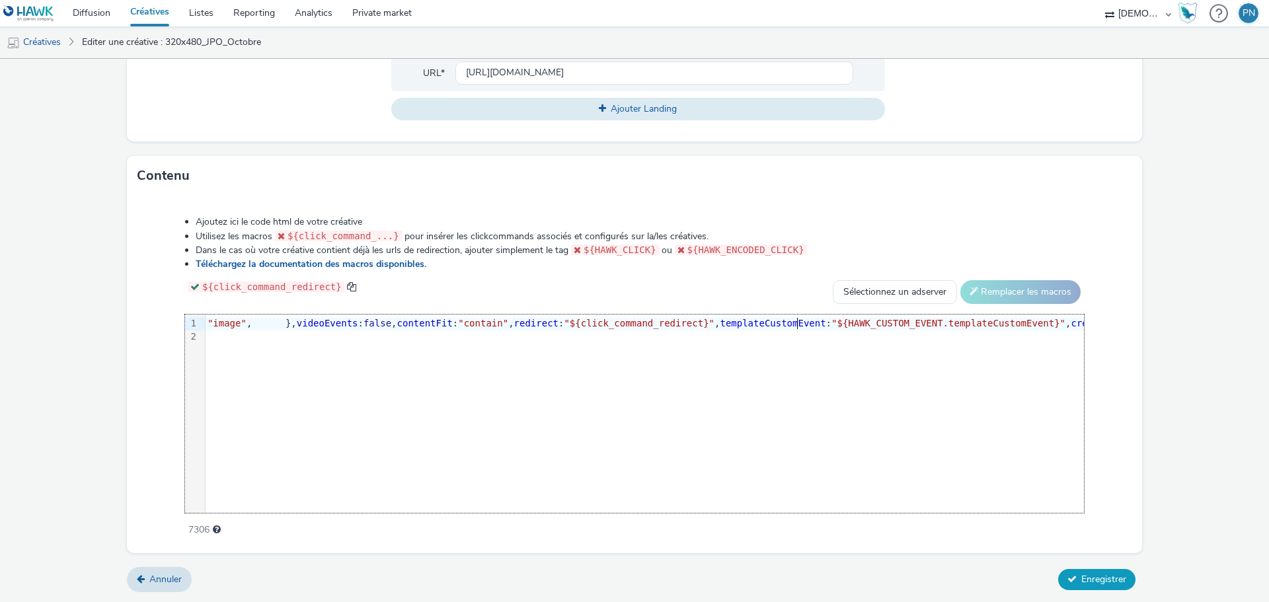
click at [1087, 579] on span "Enregistrer" at bounding box center [1103, 579] width 45 height 13
